Goal: Navigation & Orientation: Find specific page/section

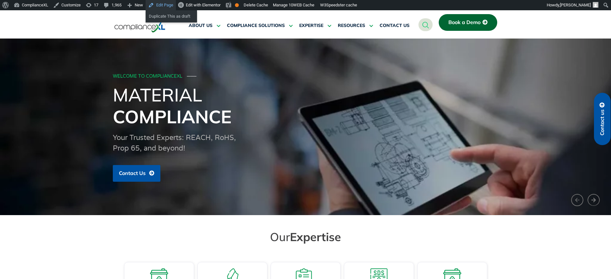
click at [161, 3] on link "Edit Page" at bounding box center [161, 5] width 30 height 10
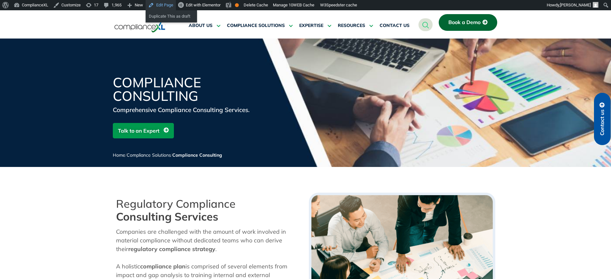
click at [168, 4] on link "Edit Page" at bounding box center [161, 5] width 30 height 10
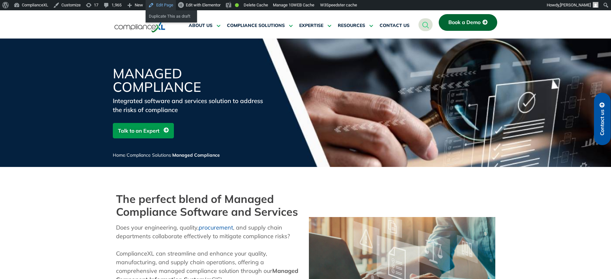
click at [165, 5] on link "Edit Page" at bounding box center [161, 5] width 30 height 10
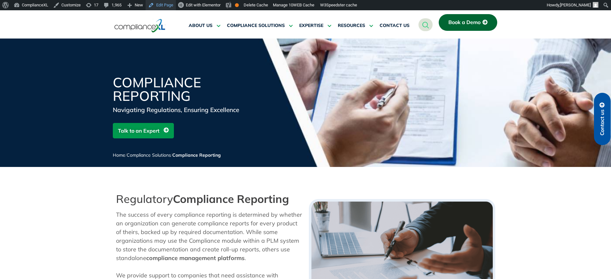
click at [156, 3] on link "Edit Page" at bounding box center [161, 5] width 30 height 10
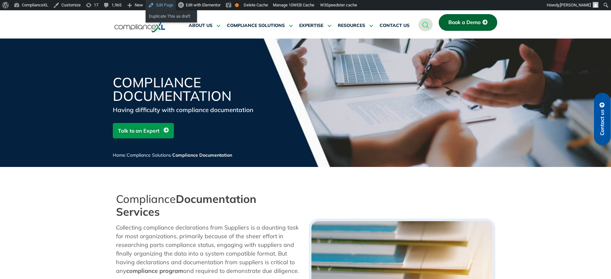
click at [164, 5] on link "Edit Page" at bounding box center [161, 5] width 30 height 10
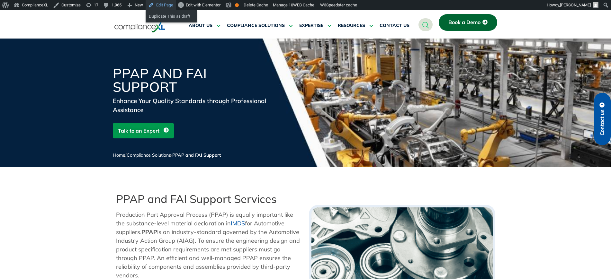
click at [161, 3] on link "Edit Page" at bounding box center [161, 5] width 30 height 10
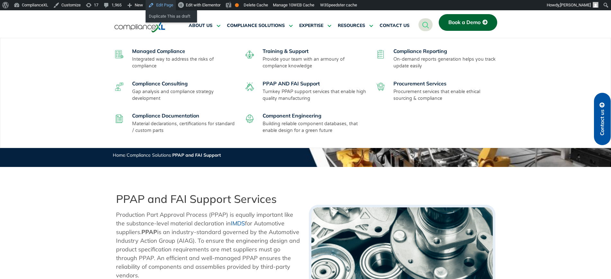
scroll to position [50, 0]
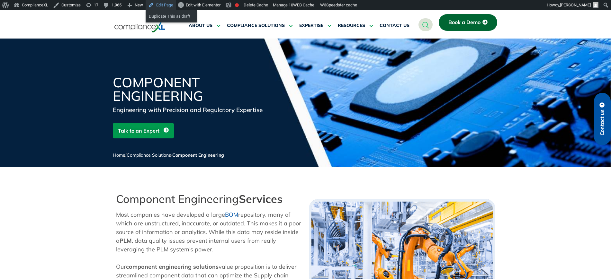
click at [169, 6] on link "Edit Page" at bounding box center [161, 5] width 30 height 10
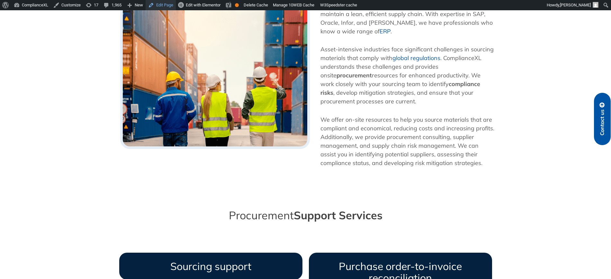
scroll to position [442, 0]
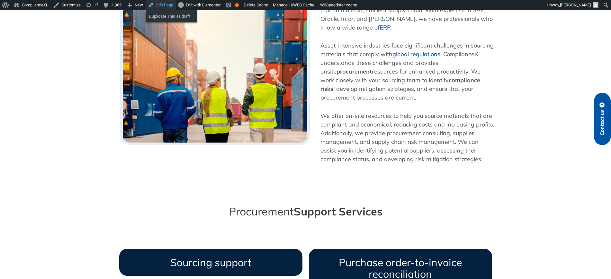
click at [169, 5] on link "Edit Page" at bounding box center [161, 5] width 30 height 10
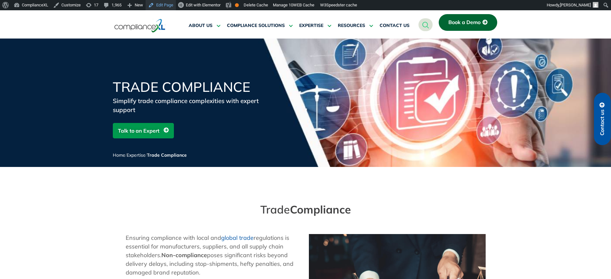
click at [167, 5] on link "Edit Page" at bounding box center [161, 5] width 30 height 10
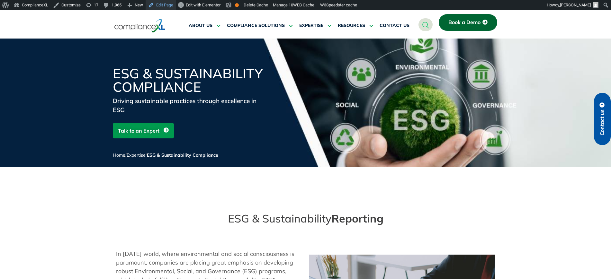
click at [169, 3] on link "Edit Page" at bounding box center [161, 5] width 30 height 10
